Goal: Task Accomplishment & Management: Complete application form

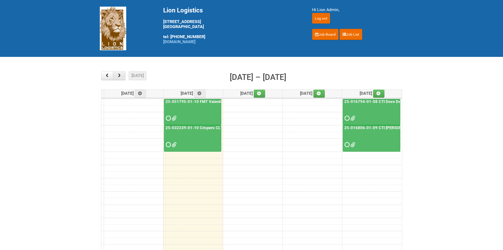
click at [116, 79] on button "button" at bounding box center [119, 75] width 12 height 9
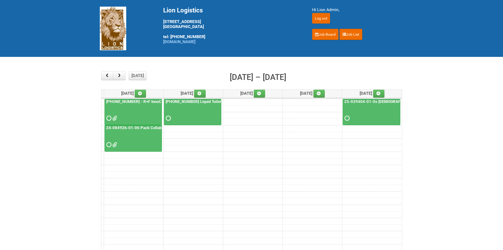
click at [342, 118] on td at bounding box center [251, 121] width 301 height 7
click at [345, 118] on span at bounding box center [347, 118] width 4 height 4
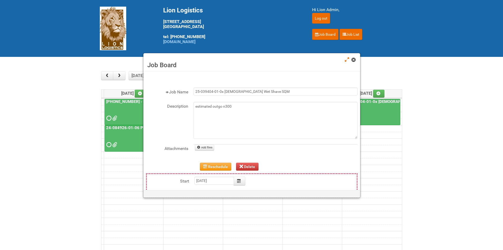
click at [353, 59] on span at bounding box center [354, 60] width 4 height 4
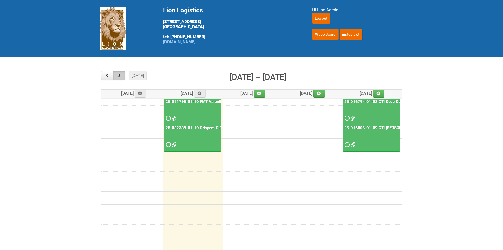
click at [125, 73] on button "button" at bounding box center [119, 75] width 12 height 9
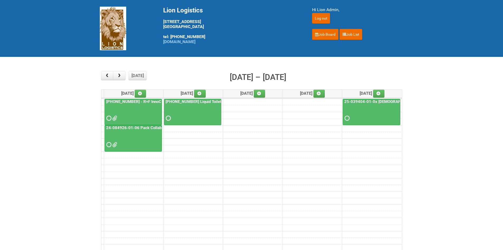
click at [348, 119] on span at bounding box center [347, 118] width 4 height 4
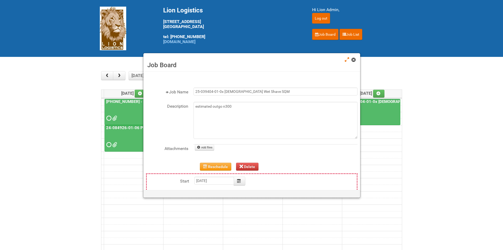
click at [353, 59] on span at bounding box center [354, 60] width 4 height 4
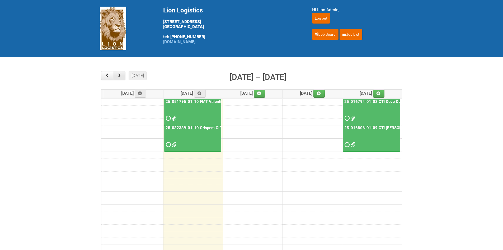
click at [122, 75] on span "button" at bounding box center [119, 75] width 5 height 4
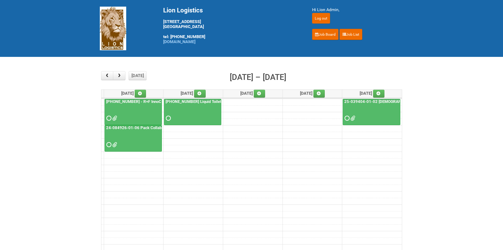
click at [363, 109] on div at bounding box center [372, 113] width 57 height 17
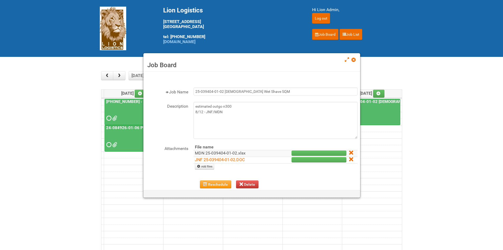
click at [203, 152] on link "MDN 25-039404-01-02.xlsx" at bounding box center [220, 152] width 51 height 5
click at [202, 168] on link "Add files" at bounding box center [204, 167] width 19 height 6
type input "C:\fakepath\MDN 25-039404-01-02 MDN #2.xlsx"
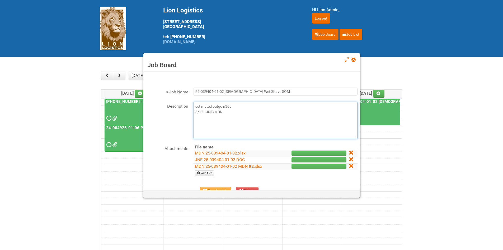
click at [233, 110] on textarea "estimated outgo n300 8/12 - JNF/MDN" at bounding box center [276, 120] width 164 height 37
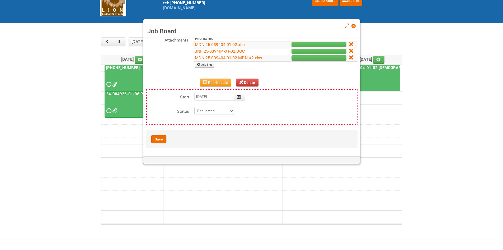
scroll to position [72, 0]
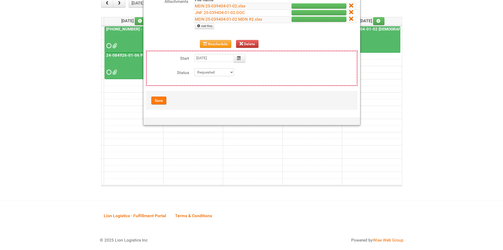
type textarea "estimated outgo n300 8/12 - JNF/MDN 8/12- Uploaded MDN #2"
drag, startPoint x: 163, startPoint y: 102, endPoint x: 168, endPoint y: 96, distance: 7.7
click at [165, 100] on button "Save" at bounding box center [158, 100] width 15 height 8
type input "2025-08-22 09:00:00"
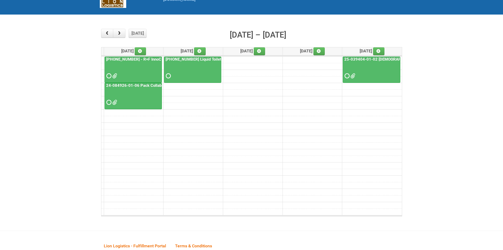
scroll to position [0, 0]
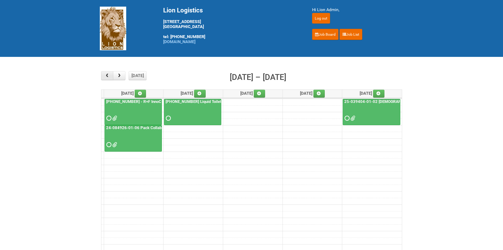
click at [105, 77] on span "button" at bounding box center [107, 75] width 5 height 4
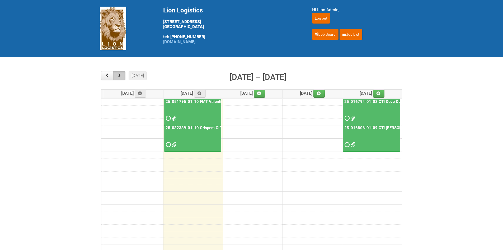
click at [122, 74] on button "button" at bounding box center [119, 75] width 12 height 9
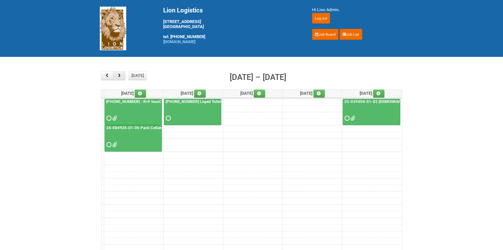
click at [121, 76] on span "button" at bounding box center [119, 75] width 5 height 4
